Goal: Transaction & Acquisition: Purchase product/service

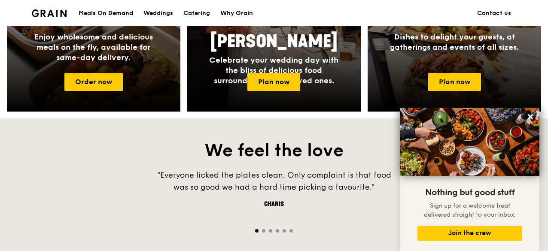
scroll to position [379, 0]
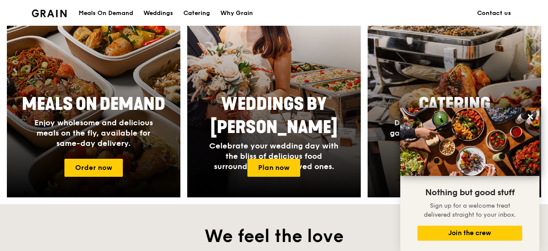
click at [472, 64] on div at bounding box center [454, 84] width 191 height 249
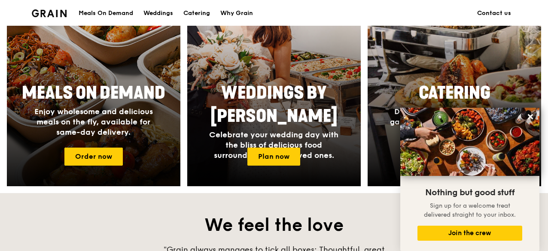
scroll to position [422, 0]
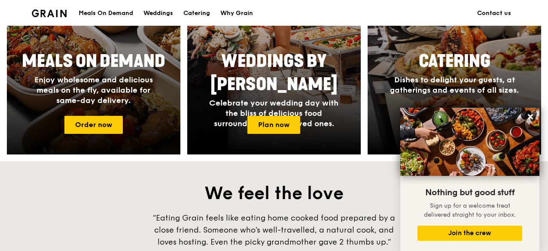
click at [69, 109] on div "Meals On Demand Enjoy wholesome and delicious meals on the fly, available for s…" at bounding box center [94, 77] width 172 height 63
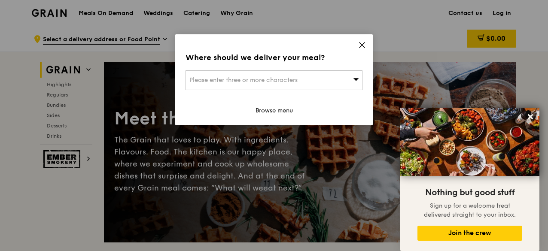
click at [363, 44] on icon at bounding box center [361, 44] width 5 height 5
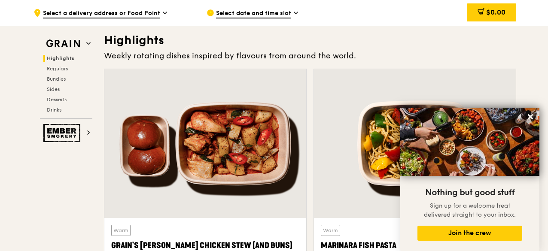
scroll to position [258, 0]
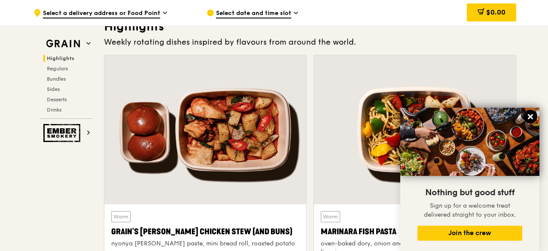
click at [530, 115] on icon at bounding box center [530, 117] width 8 height 8
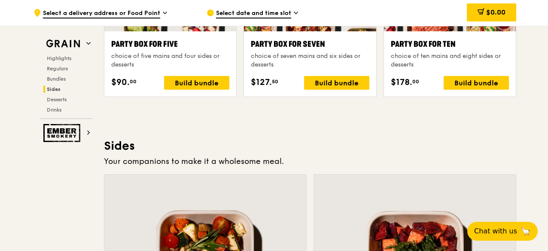
scroll to position [1932, 0]
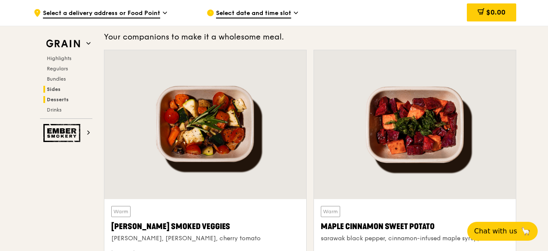
click at [47, 99] on span "Desserts" at bounding box center [58, 100] width 22 height 6
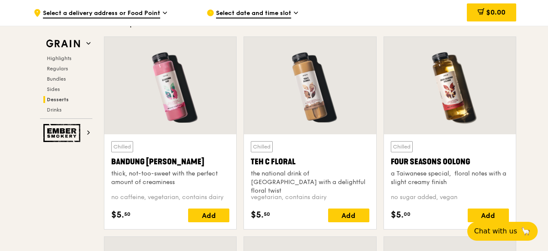
scroll to position [2786, 0]
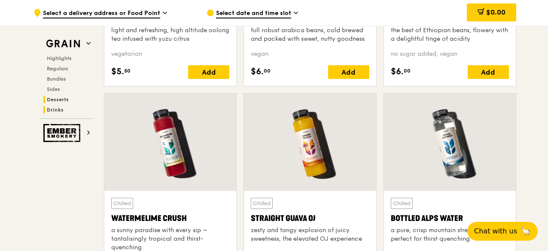
click at [69, 100] on h2 "Desserts" at bounding box center [67, 99] width 49 height 7
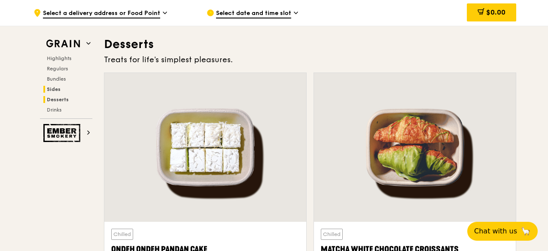
click at [55, 91] on span "Sides" at bounding box center [54, 89] width 14 height 6
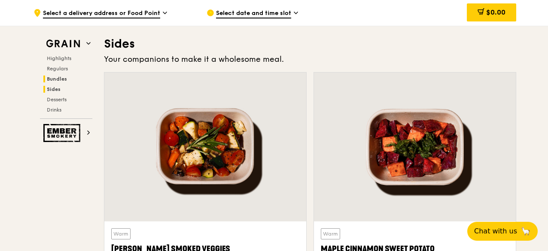
click at [63, 77] on span "Bundles" at bounding box center [57, 79] width 20 height 6
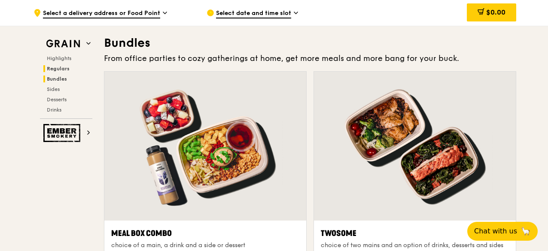
click at [64, 71] on span "Regulars" at bounding box center [58, 69] width 23 height 6
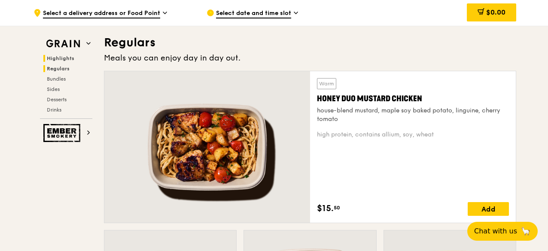
click at [69, 58] on span "Highlights" at bounding box center [60, 58] width 27 height 6
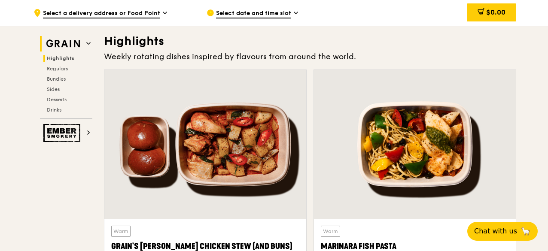
scroll to position [242, 0]
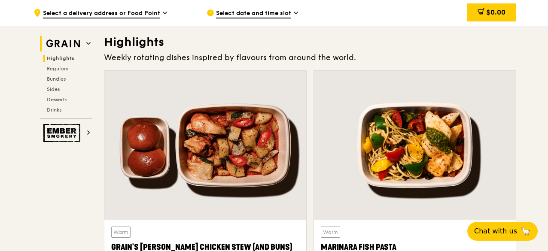
click at [82, 40] on img at bounding box center [62, 43] width 39 height 15
click at [86, 42] on icon at bounding box center [88, 43] width 4 height 4
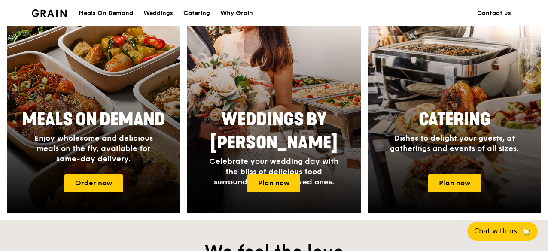
scroll to position [337, 0]
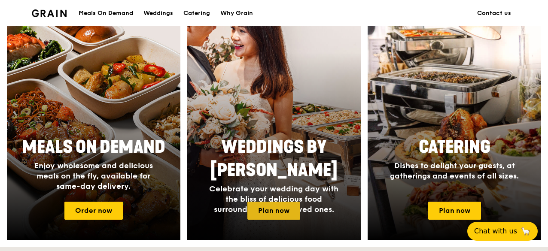
click at [262, 216] on link "Plan now" at bounding box center [273, 211] width 53 height 18
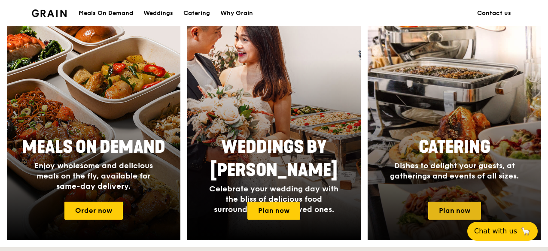
click at [458, 207] on link "Plan now" at bounding box center [454, 211] width 53 height 18
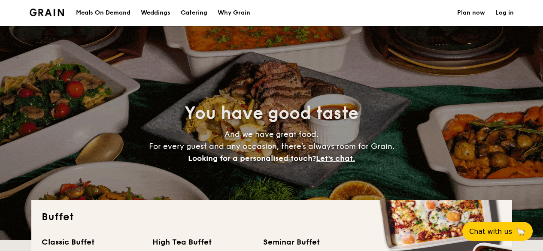
select select
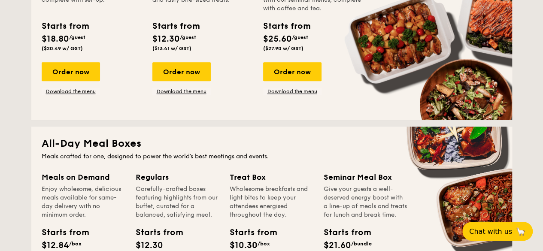
scroll to position [215, 0]
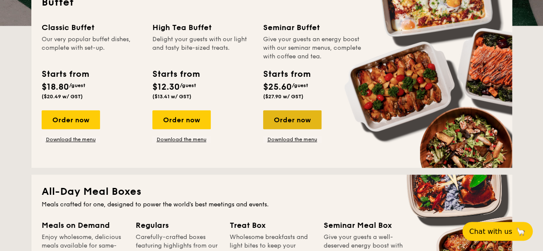
click at [296, 121] on div "Order now" at bounding box center [292, 119] width 58 height 19
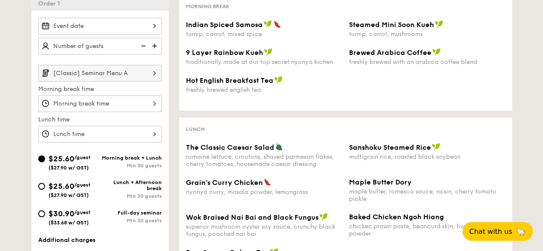
scroll to position [215, 0]
select select
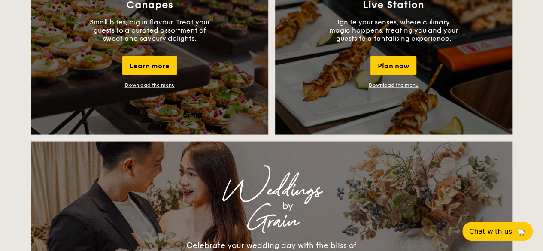
scroll to position [558, 0]
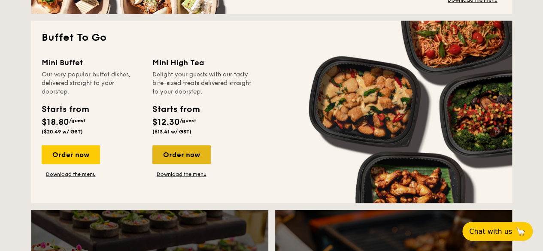
click at [180, 149] on div "Order now" at bounding box center [181, 154] width 58 height 19
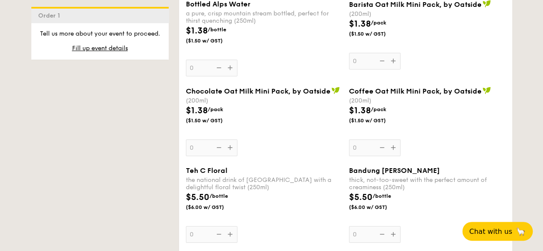
scroll to position [1545, 0]
